Goal: Task Accomplishment & Management: Use online tool/utility

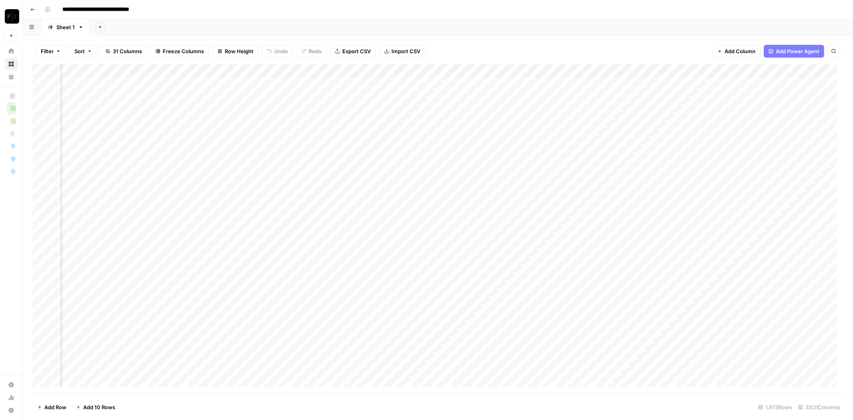
scroll to position [0, 820]
click at [371, 70] on div "Add Column" at bounding box center [437, 229] width 811 height 330
click at [380, 84] on button "All Rows" at bounding box center [402, 89] width 60 height 11
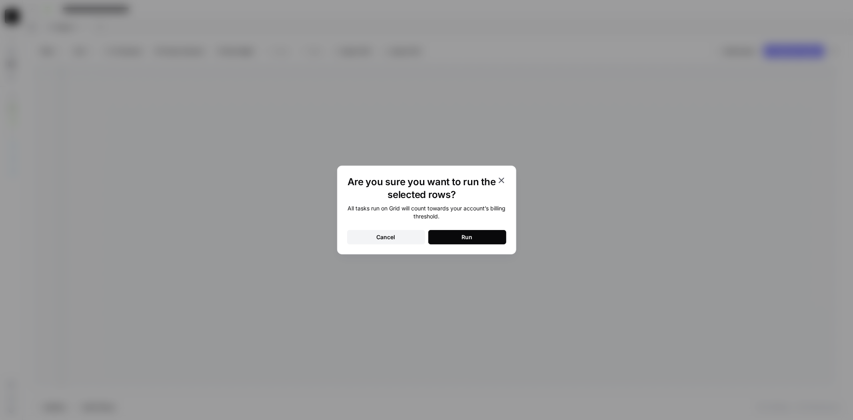
click at [470, 231] on button "Run" at bounding box center [467, 237] width 78 height 14
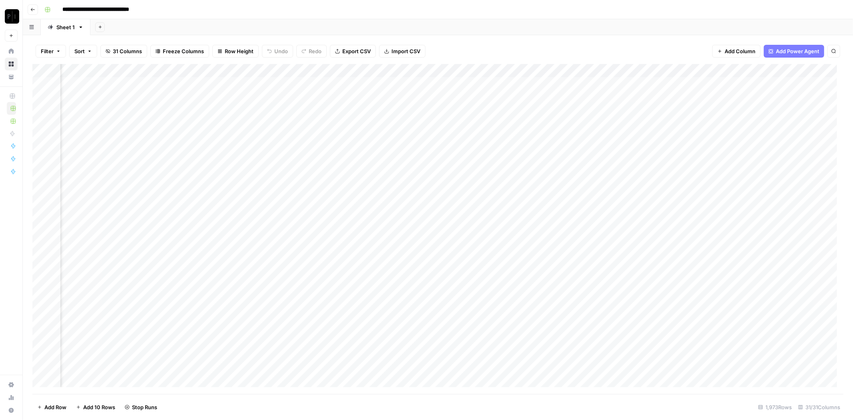
click at [370, 70] on div "Add Column" at bounding box center [437, 229] width 811 height 330
click at [370, 84] on div "Add Column" at bounding box center [437, 229] width 811 height 330
click at [369, 95] on div "Add Column" at bounding box center [437, 229] width 811 height 330
click at [371, 111] on div "Add Column" at bounding box center [437, 229] width 811 height 330
click at [371, 123] on div "Add Column" at bounding box center [437, 229] width 811 height 330
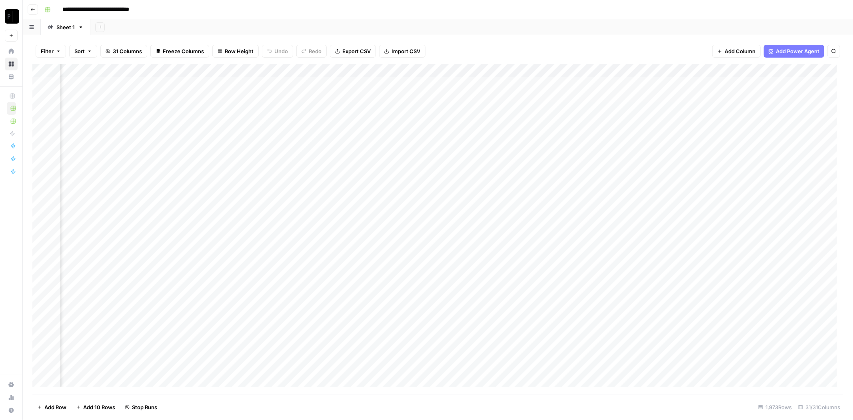
click at [373, 138] on div "Add Column" at bounding box center [437, 229] width 811 height 330
click at [372, 154] on div "Add Column" at bounding box center [437, 229] width 811 height 330
click at [371, 164] on div "Add Column" at bounding box center [437, 229] width 811 height 330
click at [372, 178] on div "Add Column" at bounding box center [437, 229] width 811 height 330
click at [371, 191] on div "Add Column" at bounding box center [437, 229] width 811 height 330
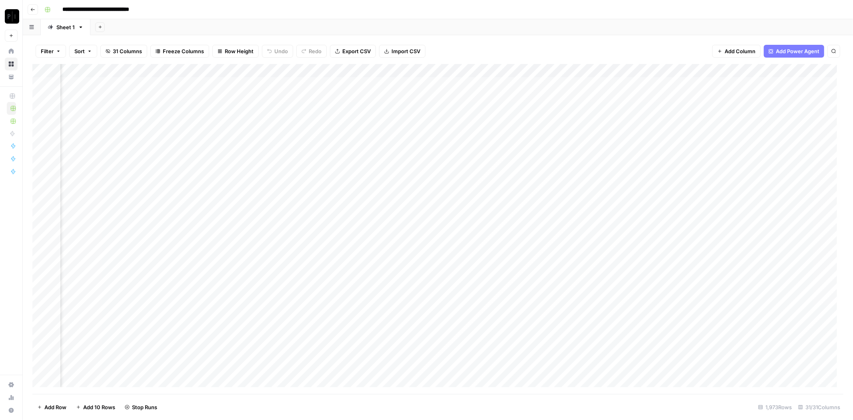
click at [370, 205] on div "Add Column" at bounding box center [437, 229] width 811 height 330
click at [370, 218] on div "Add Column" at bounding box center [437, 229] width 811 height 330
click at [372, 232] on div "Add Column" at bounding box center [437, 229] width 811 height 330
click at [371, 246] on div "Add Column" at bounding box center [437, 229] width 811 height 330
click at [372, 263] on div "Add Column" at bounding box center [437, 229] width 811 height 330
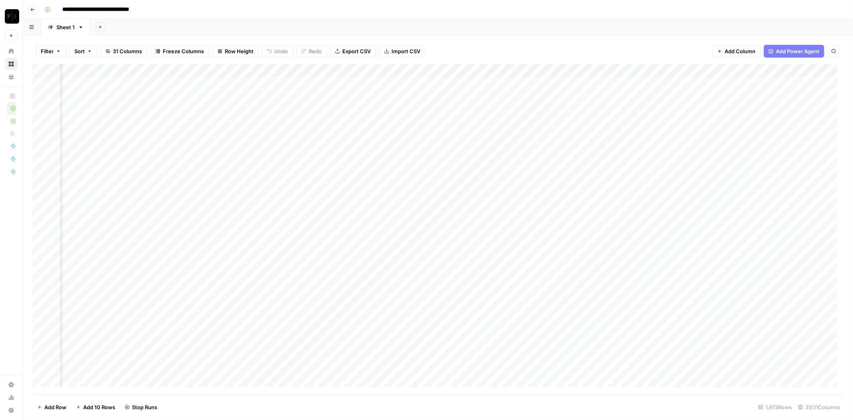
click at [372, 273] on div "Add Column" at bounding box center [437, 229] width 811 height 330
click at [370, 288] on div "Add Column" at bounding box center [437, 229] width 811 height 330
click at [369, 298] on div "Add Column" at bounding box center [437, 229] width 811 height 330
click at [370, 313] on div "Add Column" at bounding box center [437, 229] width 811 height 330
click at [370, 331] on div "Add Column" at bounding box center [437, 229] width 811 height 330
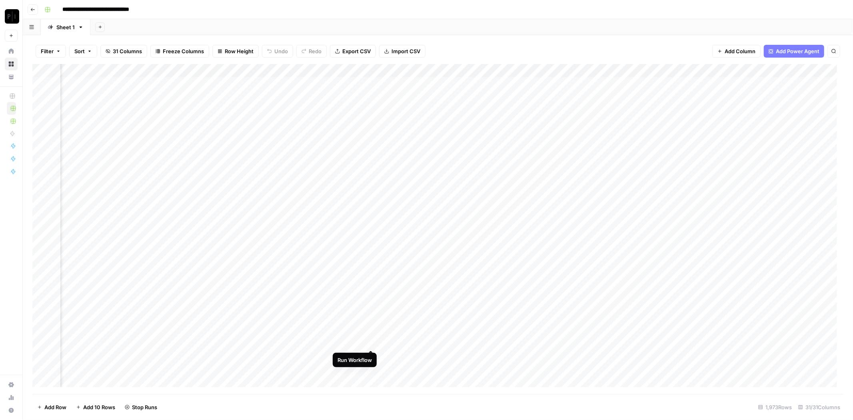
click at [370, 341] on div "Add Column" at bounding box center [437, 229] width 811 height 330
click at [369, 354] on div "Add Column" at bounding box center [437, 229] width 811 height 330
click at [370, 280] on div "Add Column" at bounding box center [437, 229] width 811 height 330
click at [371, 294] on div "Add Column" at bounding box center [437, 229] width 811 height 330
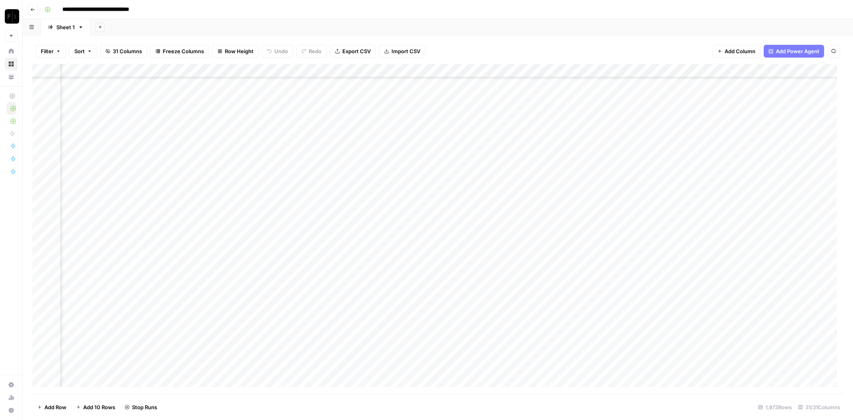
click at [366, 312] on div "Add Column" at bounding box center [437, 229] width 811 height 330
click at [370, 322] on div "Add Column" at bounding box center [437, 229] width 811 height 330
click at [371, 307] on div "Add Column" at bounding box center [437, 229] width 811 height 330
click at [370, 321] on div "Add Column" at bounding box center [437, 229] width 811 height 330
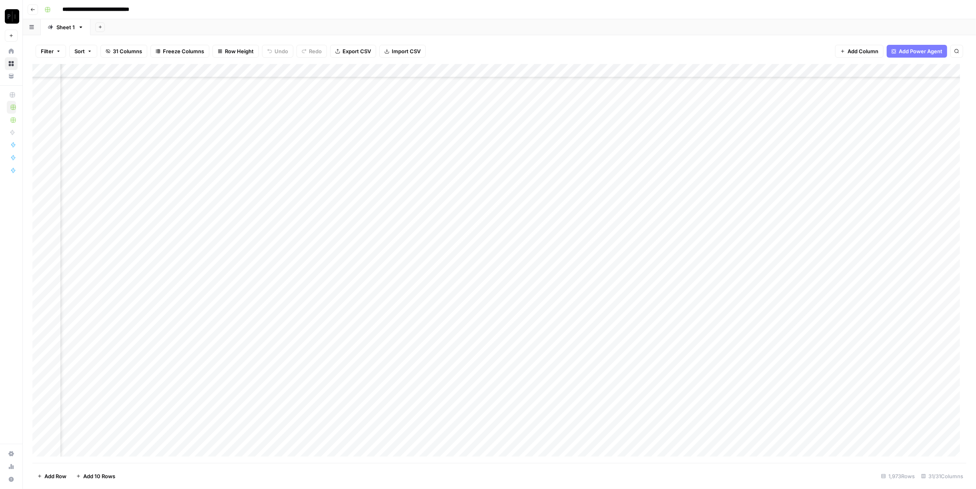
scroll to position [0, 820]
